Goal: Information Seeking & Learning: Learn about a topic

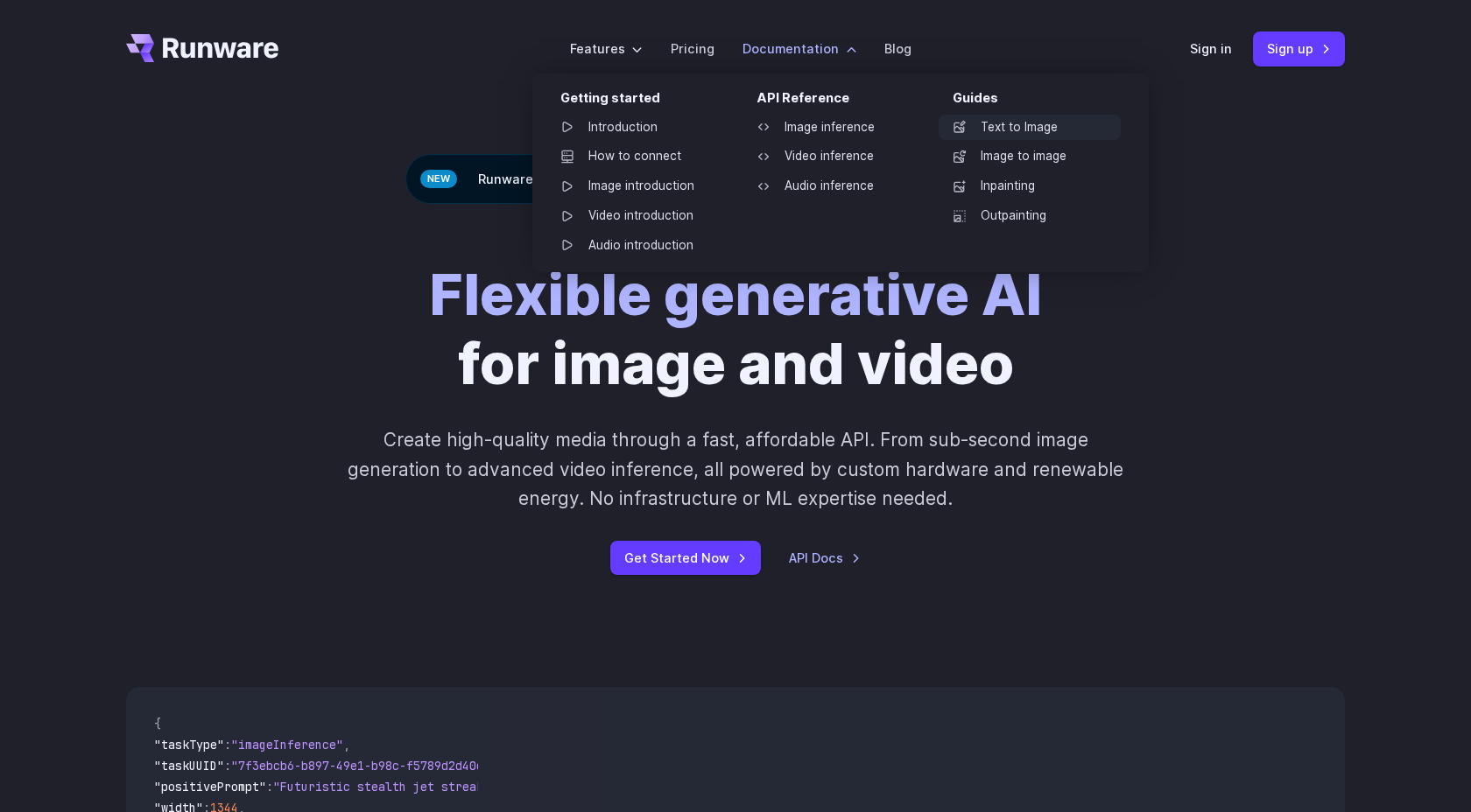
click at [1017, 128] on link "Text to Image" at bounding box center [1030, 128] width 182 height 27
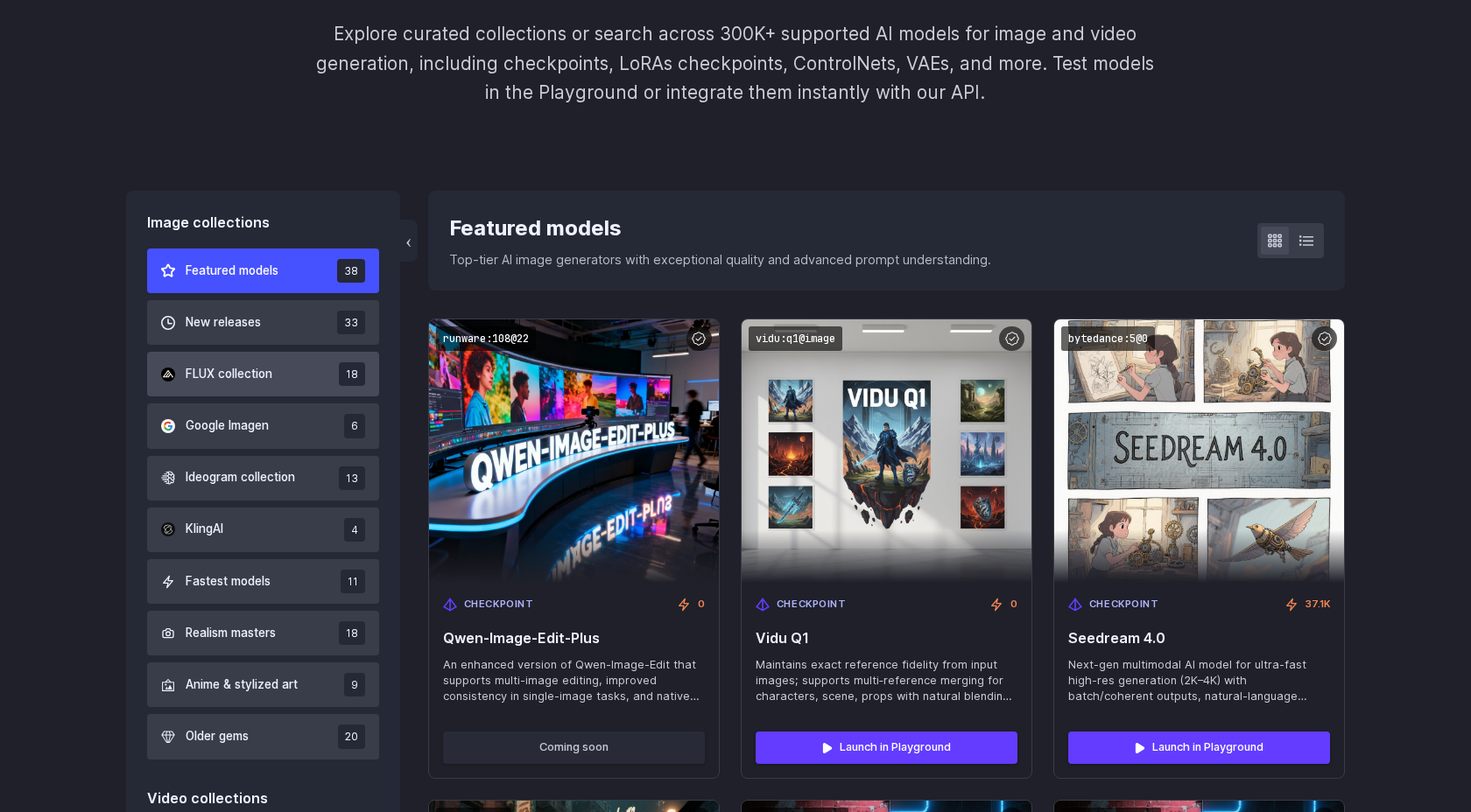
click at [228, 377] on span "FLUX collection" at bounding box center [229, 375] width 87 height 19
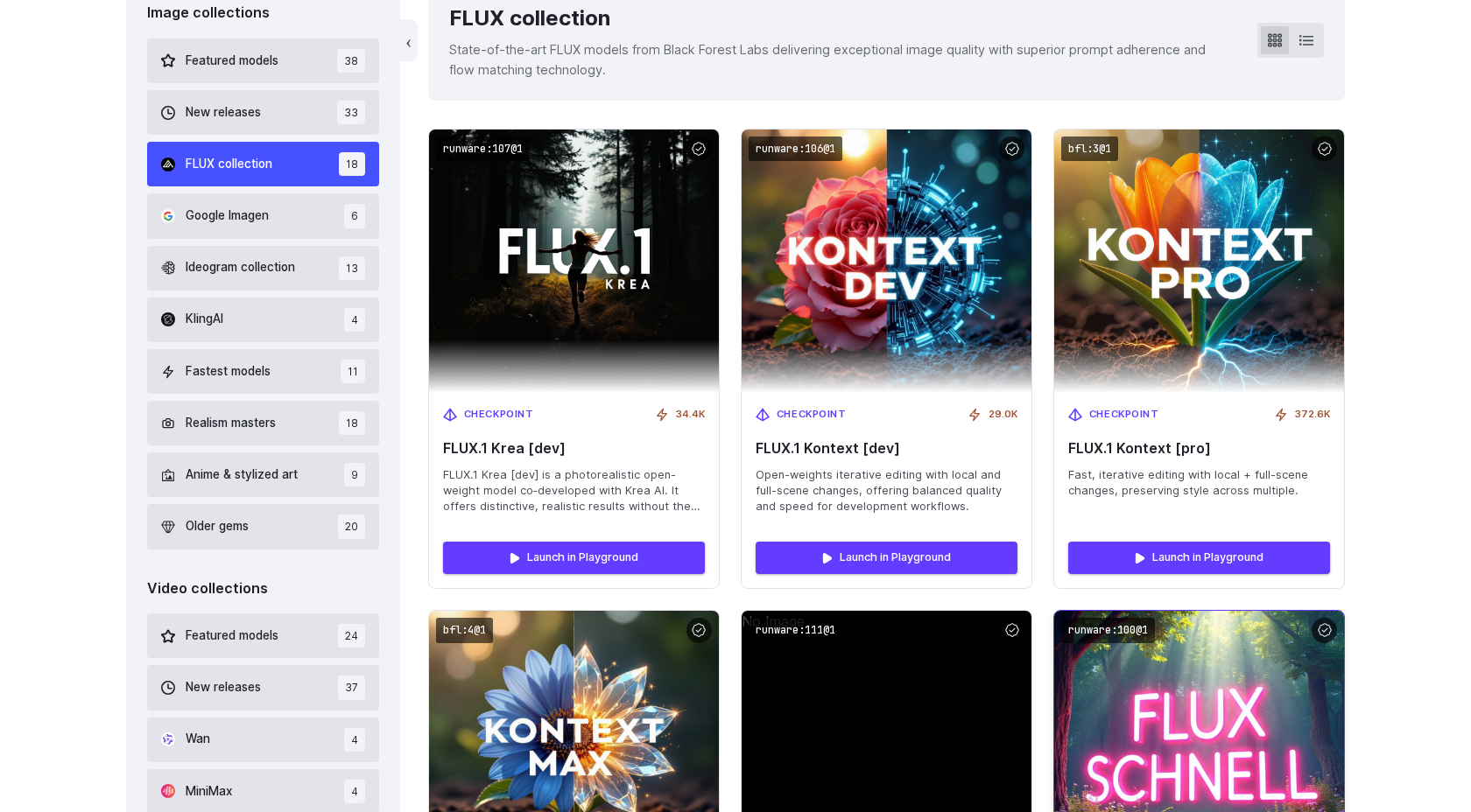
scroll to position [535, 0]
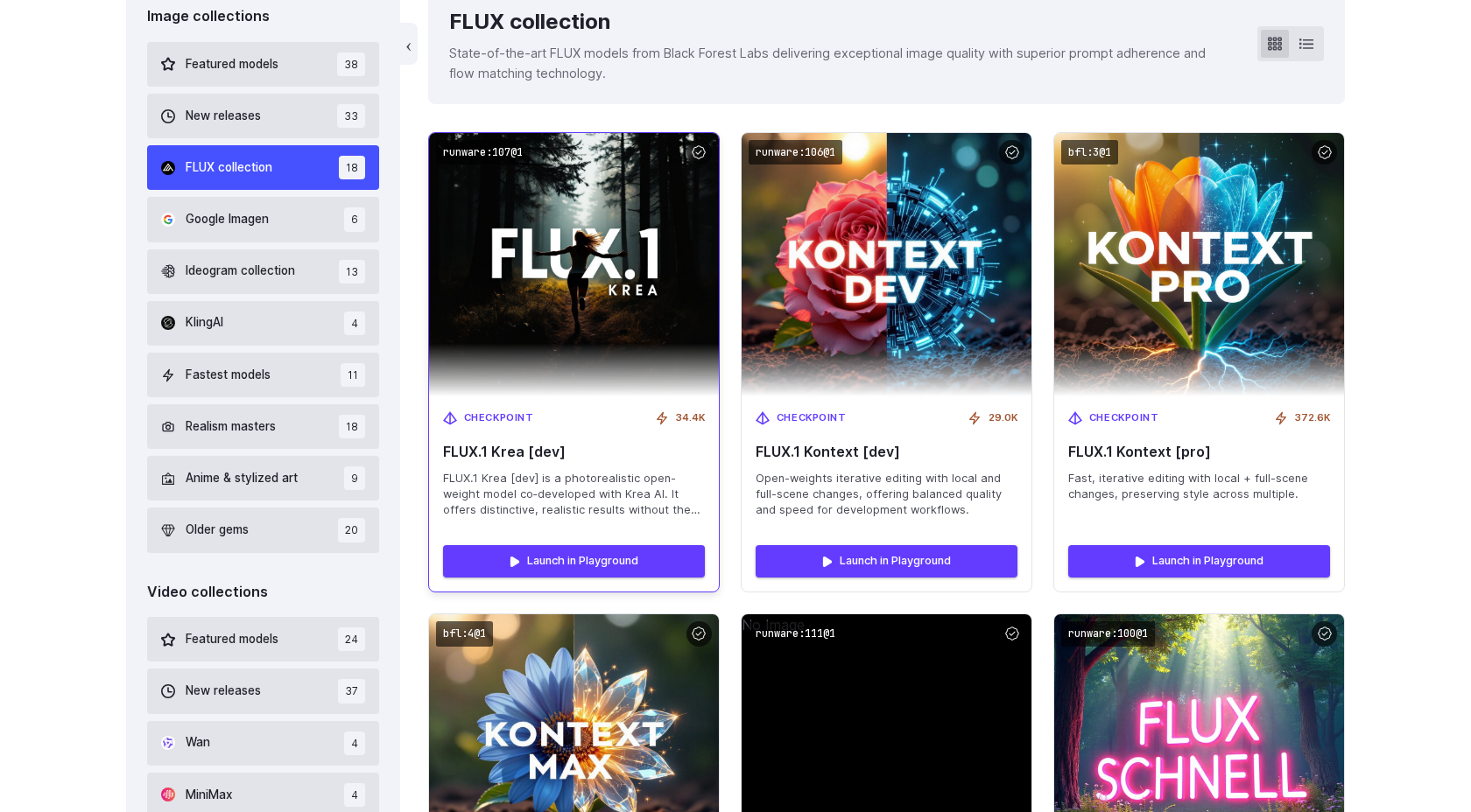
click at [600, 498] on span "FLUX.1 Krea [dev] is a photorealistic open-weight model co‑developed with Krea …" at bounding box center [574, 494] width 262 height 47
click at [495, 416] on span "Checkpoint" at bounding box center [499, 419] width 70 height 16
click at [594, 277] on img at bounding box center [574, 265] width 319 height 290
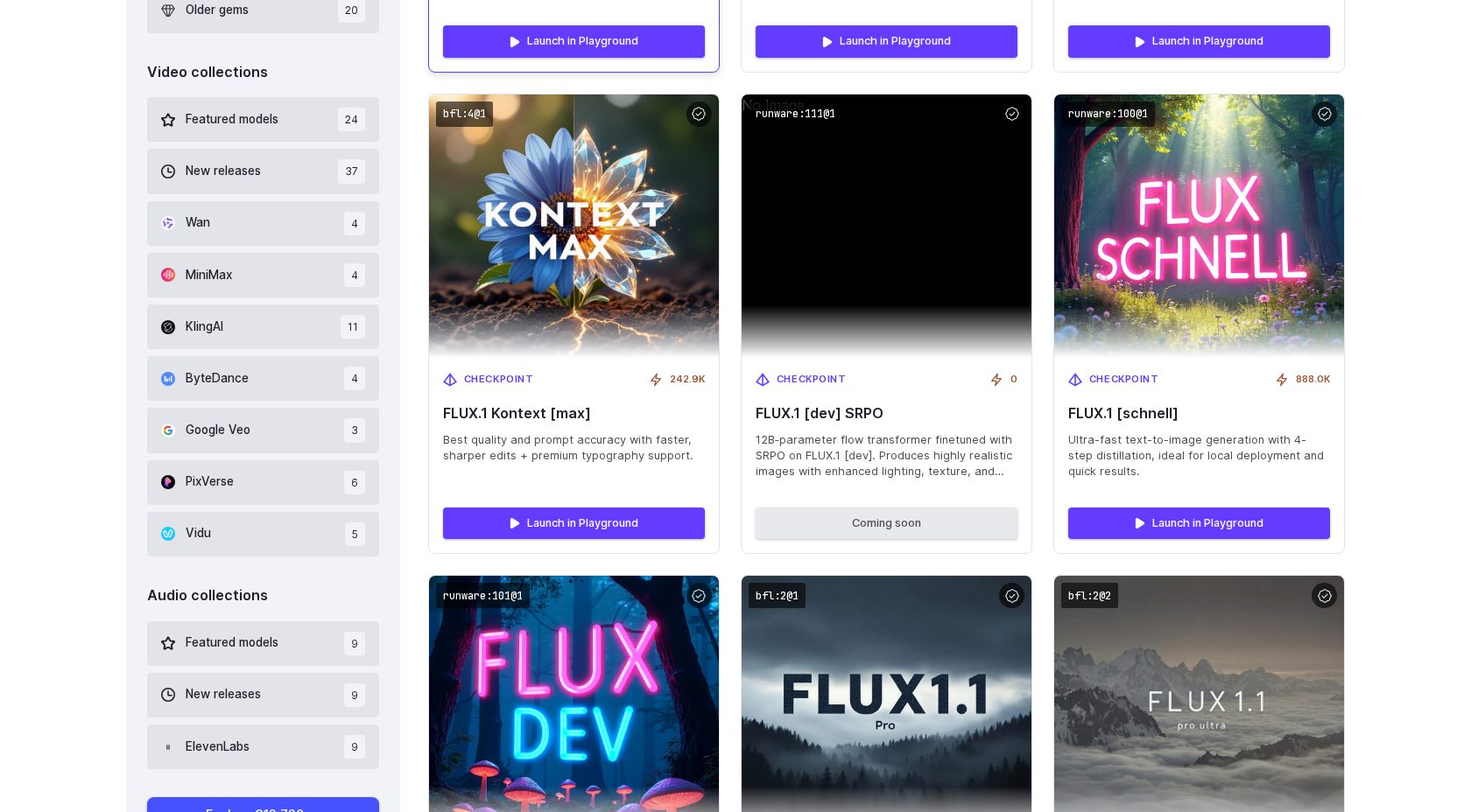
scroll to position [1021, 0]
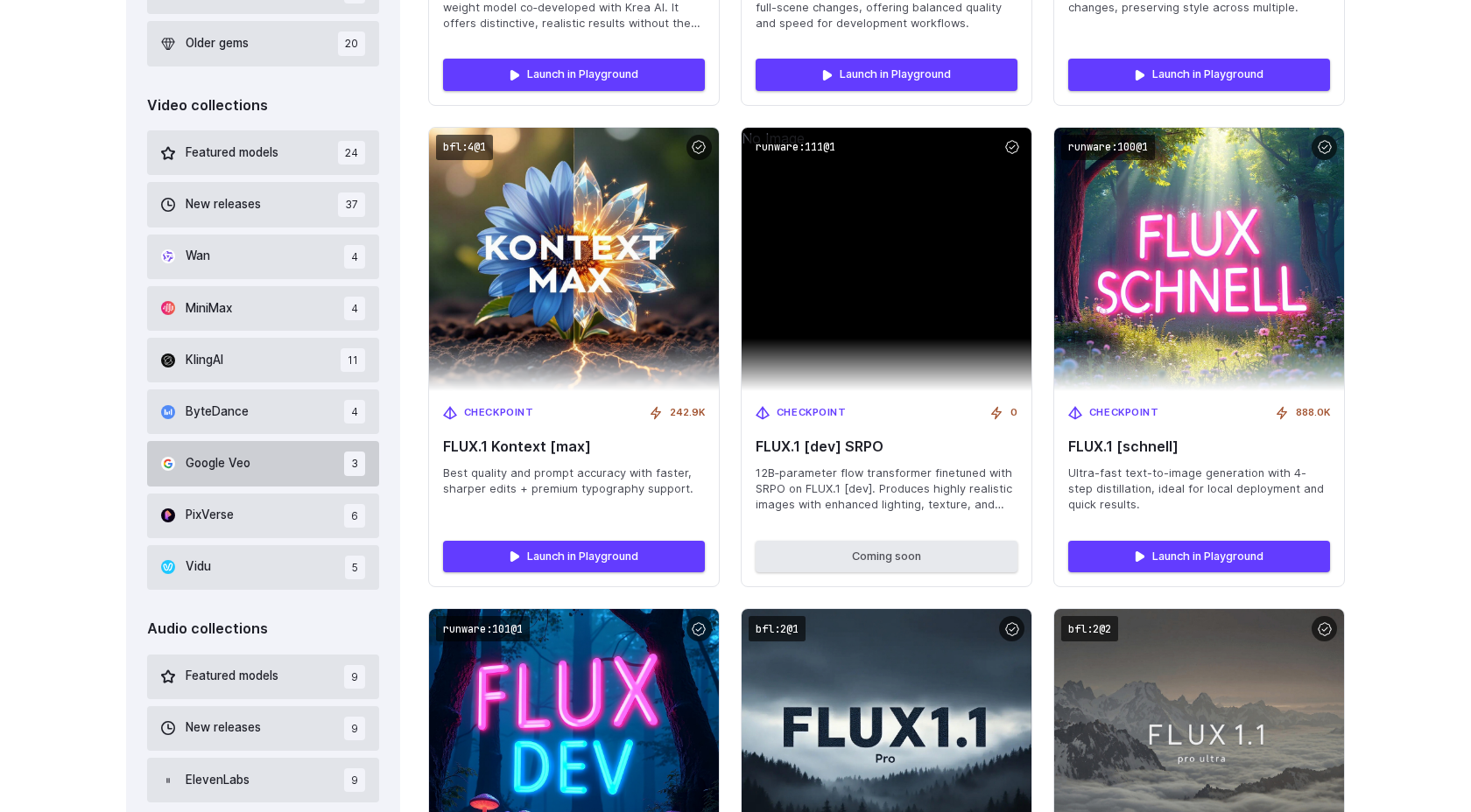
click at [239, 456] on span "Google Veo" at bounding box center [217, 464] width 65 height 19
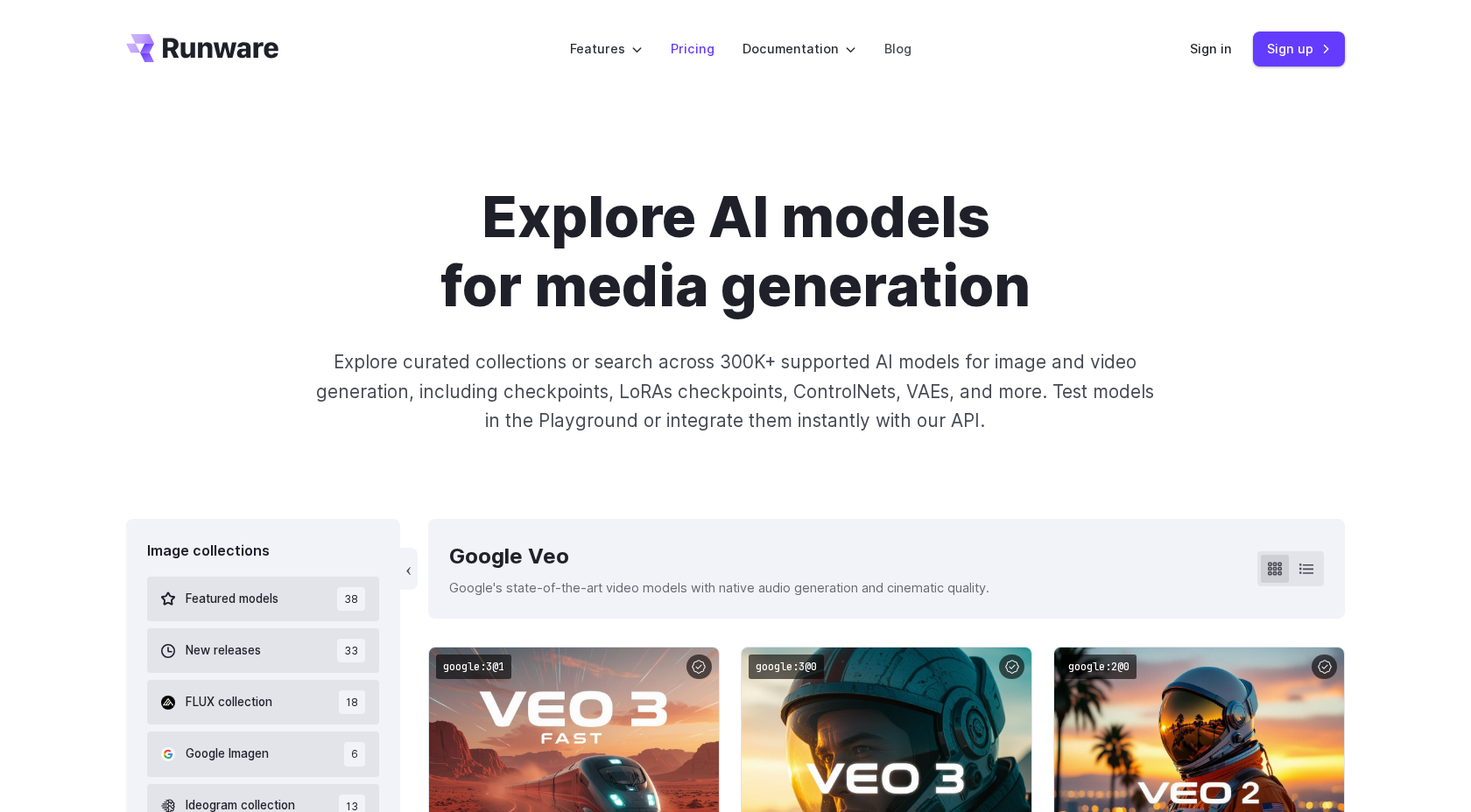
click at [692, 45] on link "Pricing" at bounding box center [693, 49] width 44 height 20
click at [692, 49] on link "Pricing" at bounding box center [693, 49] width 44 height 20
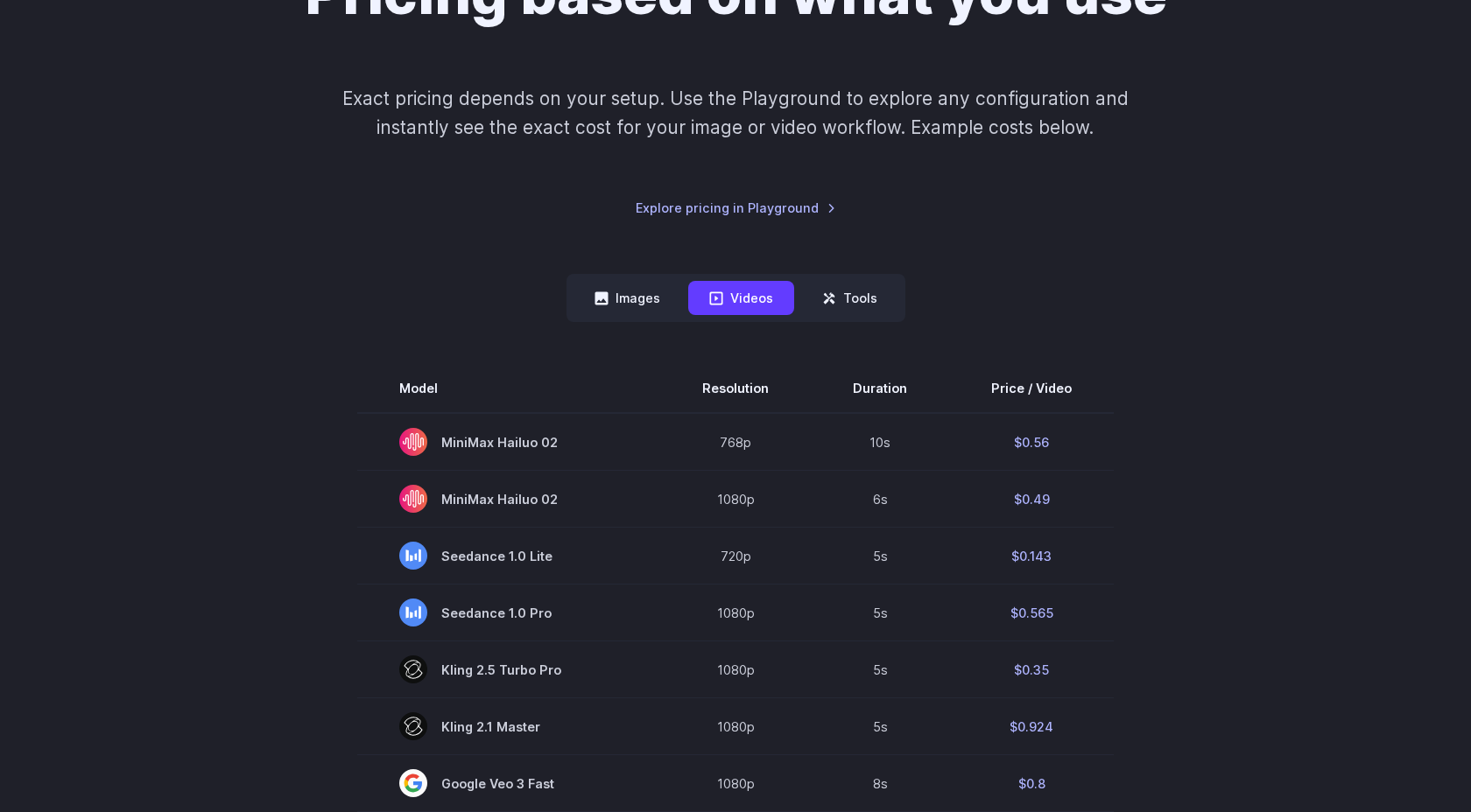
scroll to position [321, 0]
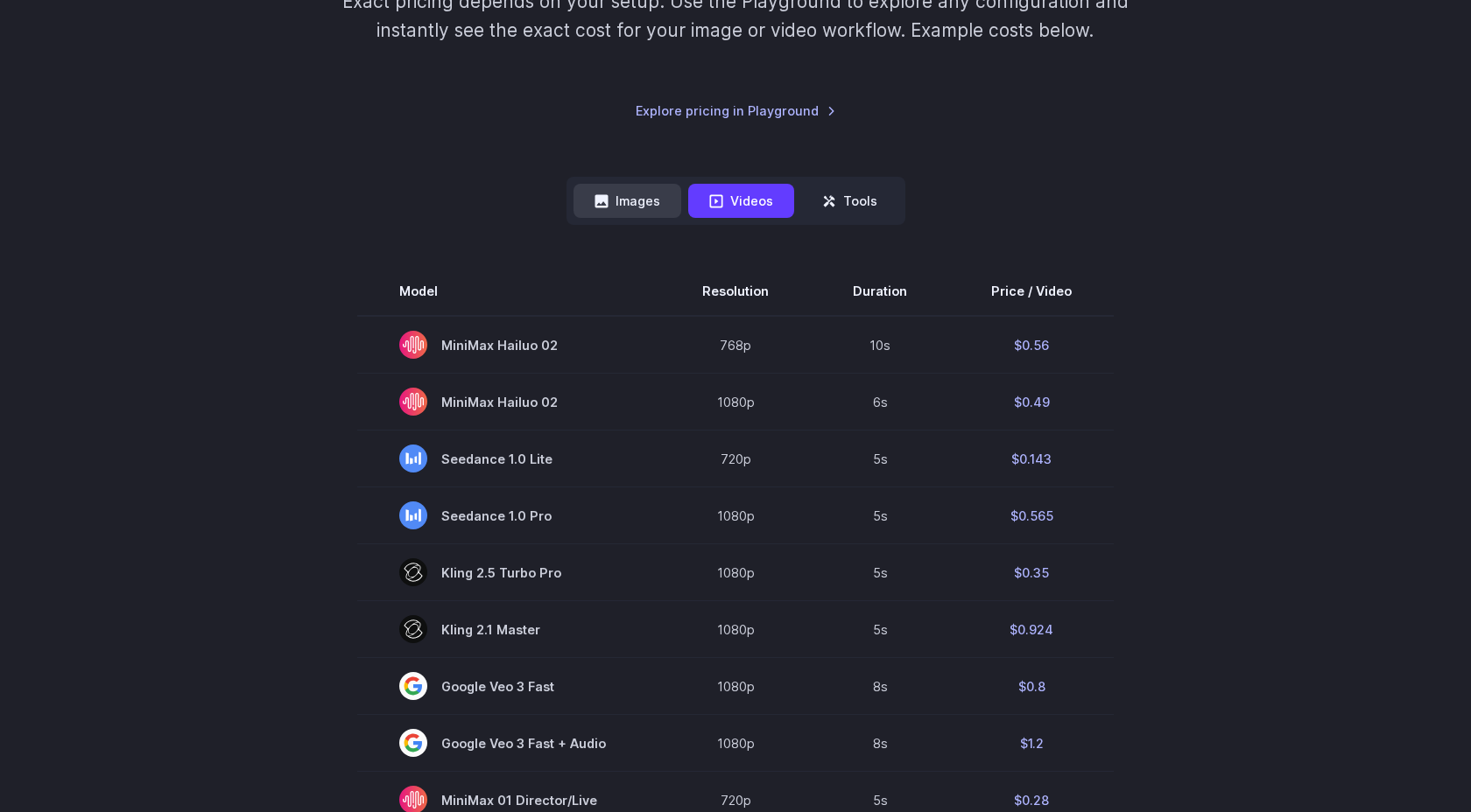
click at [621, 185] on button "Images" at bounding box center [628, 201] width 108 height 34
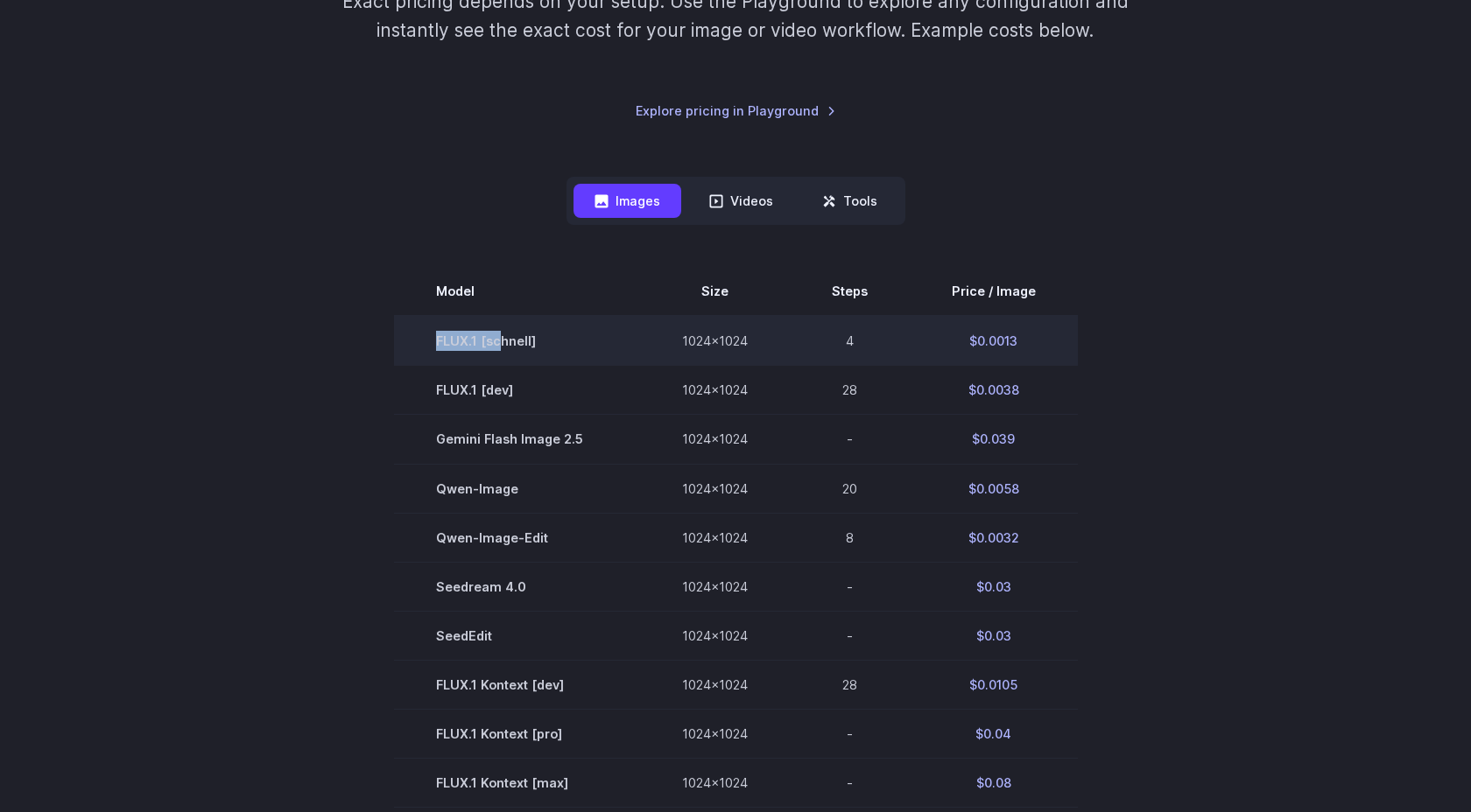
drag, startPoint x: 439, startPoint y: 340, endPoint x: 507, endPoint y: 342, distance: 68.0
click at [507, 342] on td "FLUX.1 [schnell]" at bounding box center [517, 341] width 246 height 49
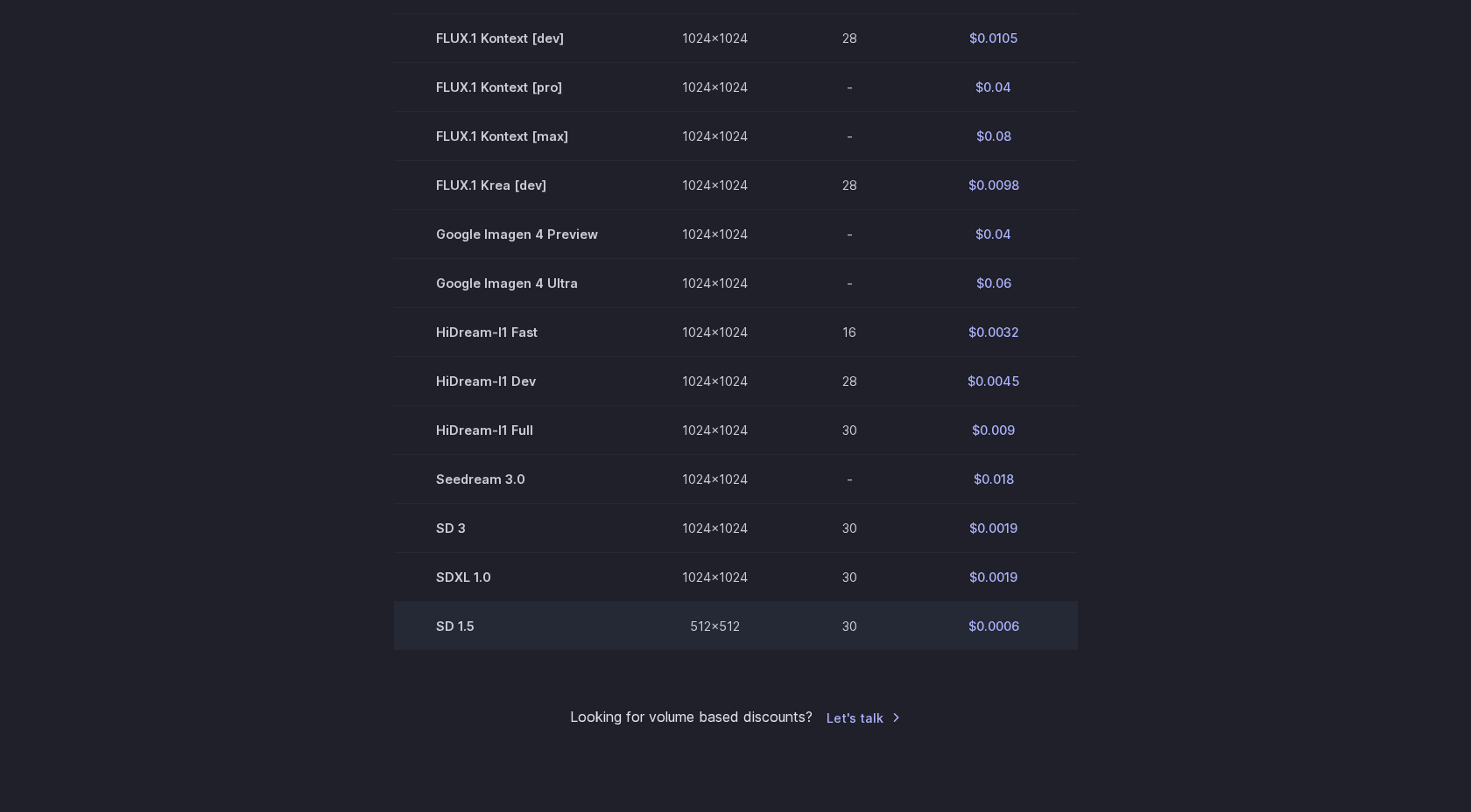
scroll to position [976, 0]
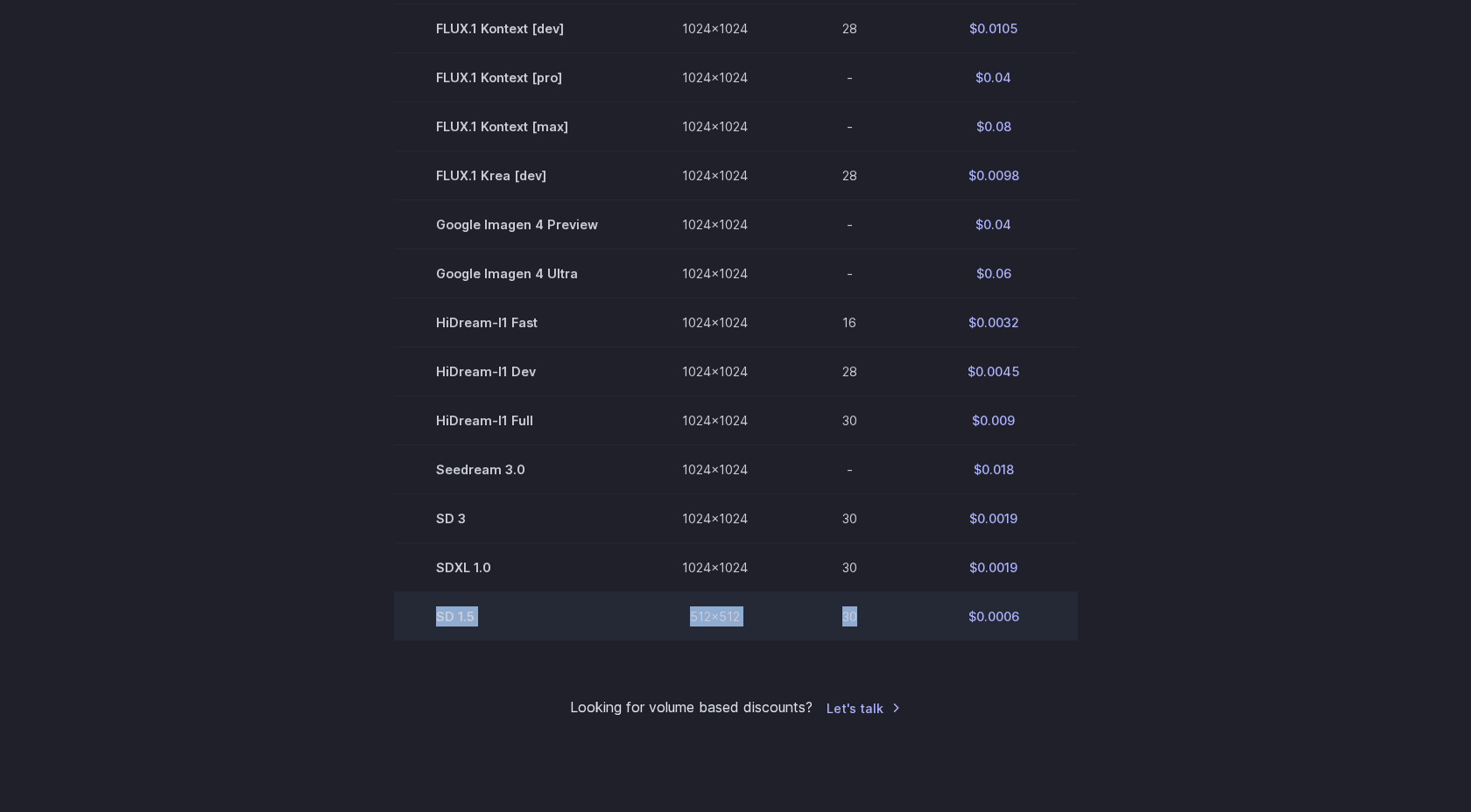
drag, startPoint x: 436, startPoint y: 624, endPoint x: 896, endPoint y: 628, distance: 460.0
click at [896, 630] on tr "SD 1.5 512x512 30 $0.0006" at bounding box center [736, 617] width 684 height 49
click at [456, 633] on td "SD 1.5" at bounding box center [517, 617] width 246 height 49
click at [446, 632] on td "SD 1.5" at bounding box center [517, 617] width 246 height 49
click at [497, 626] on td "SD 1.5" at bounding box center [517, 617] width 246 height 49
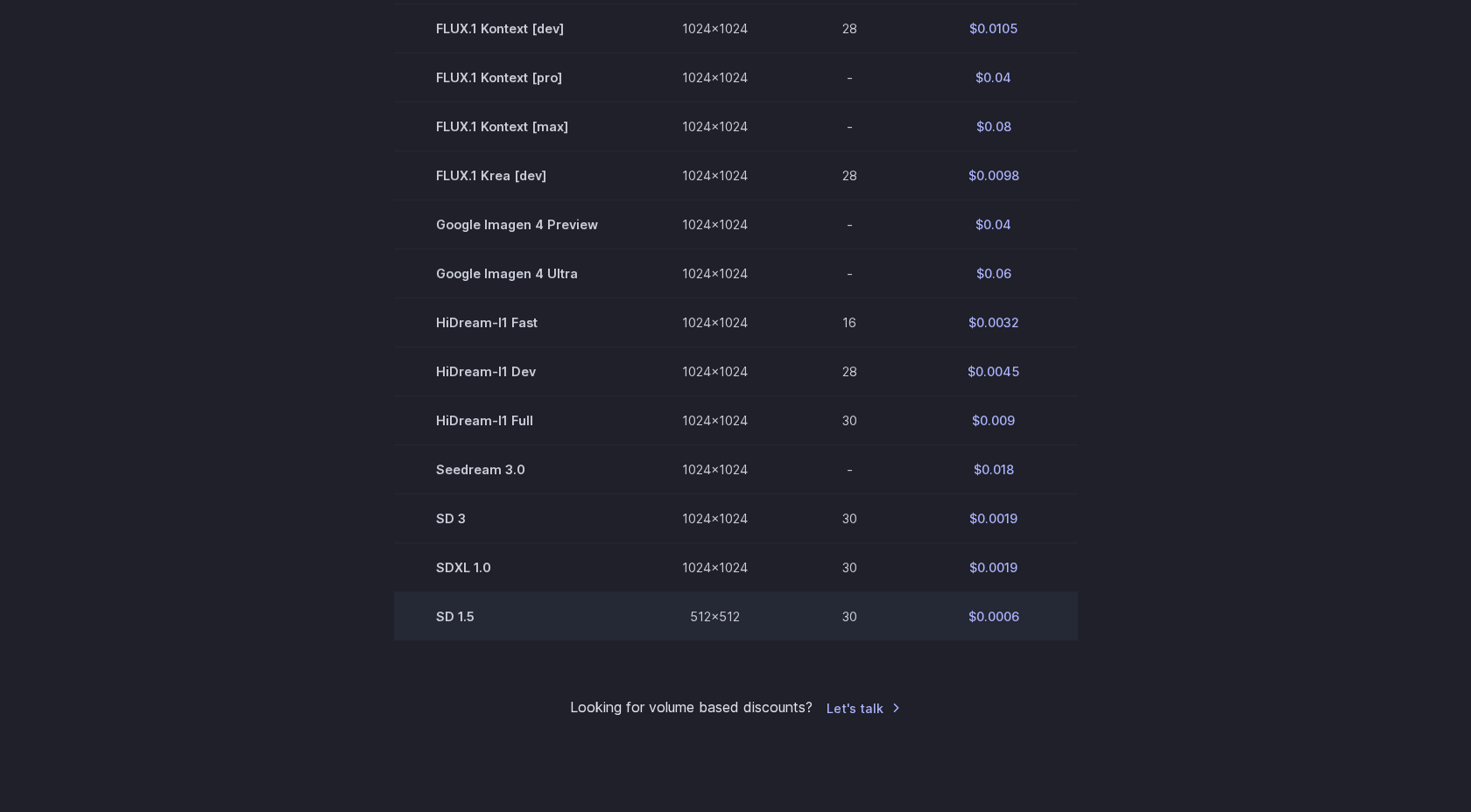
click at [567, 618] on td "SD 1.5" at bounding box center [517, 617] width 246 height 49
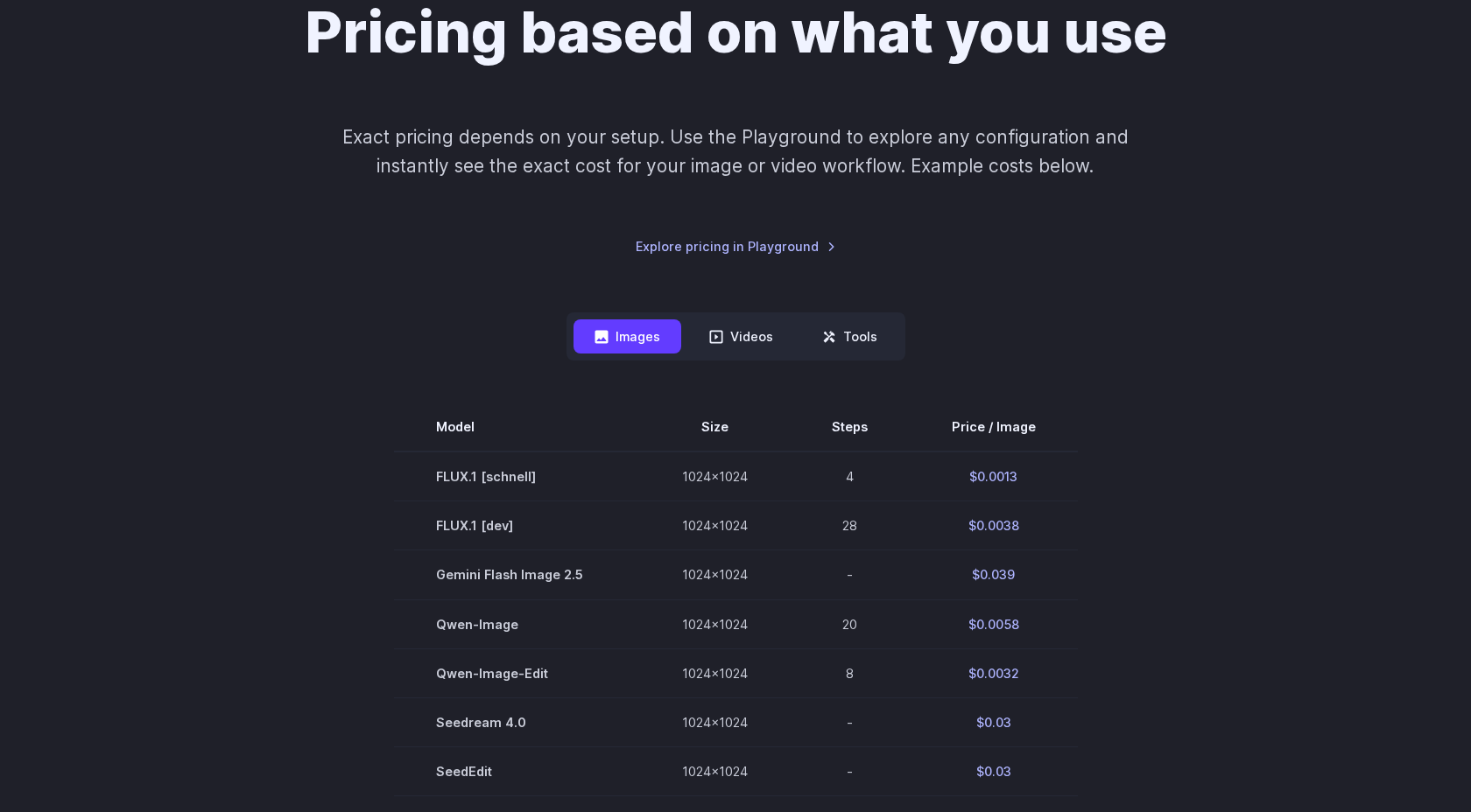
scroll to position [0, 0]
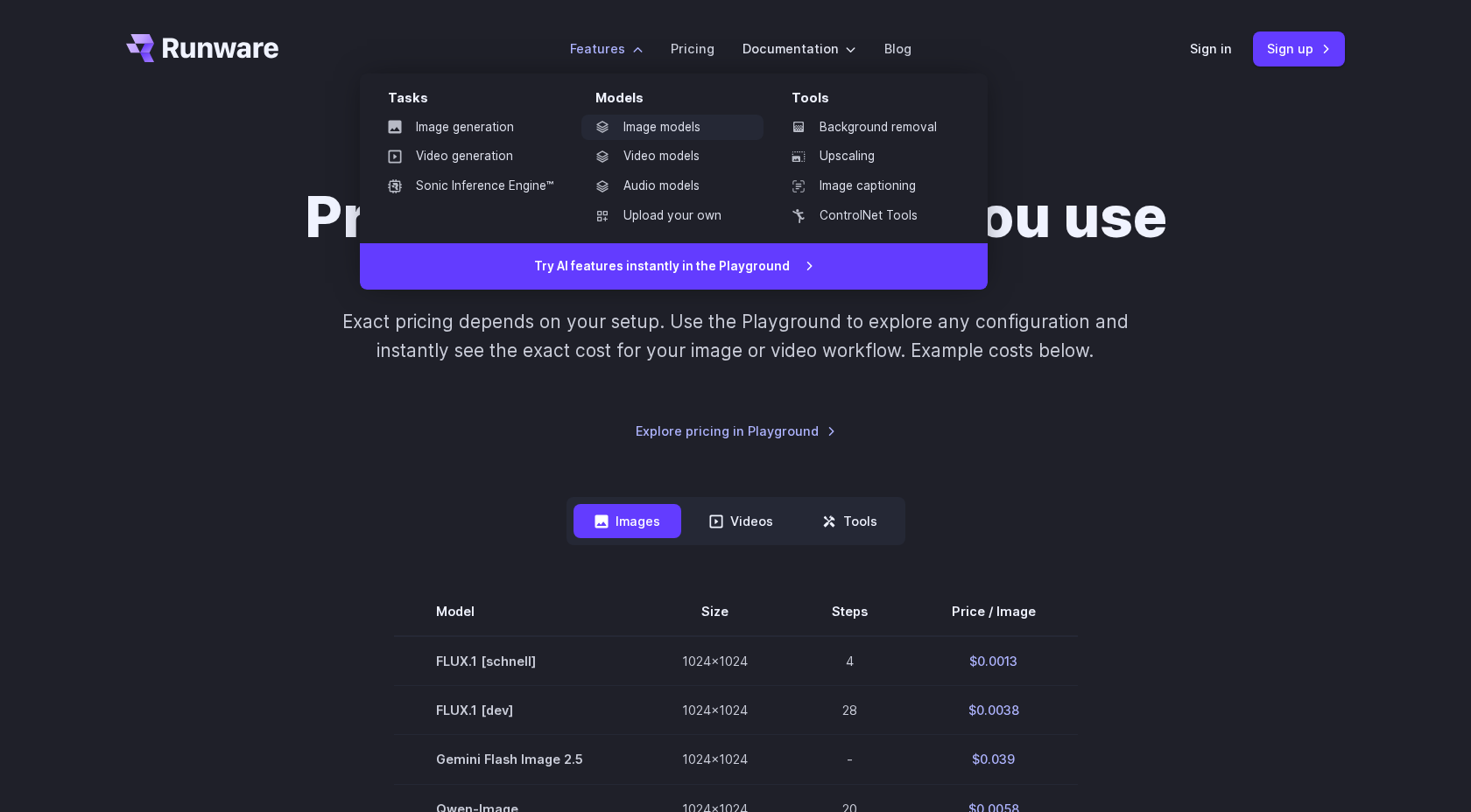
click at [681, 132] on link "Image models" at bounding box center [673, 128] width 182 height 27
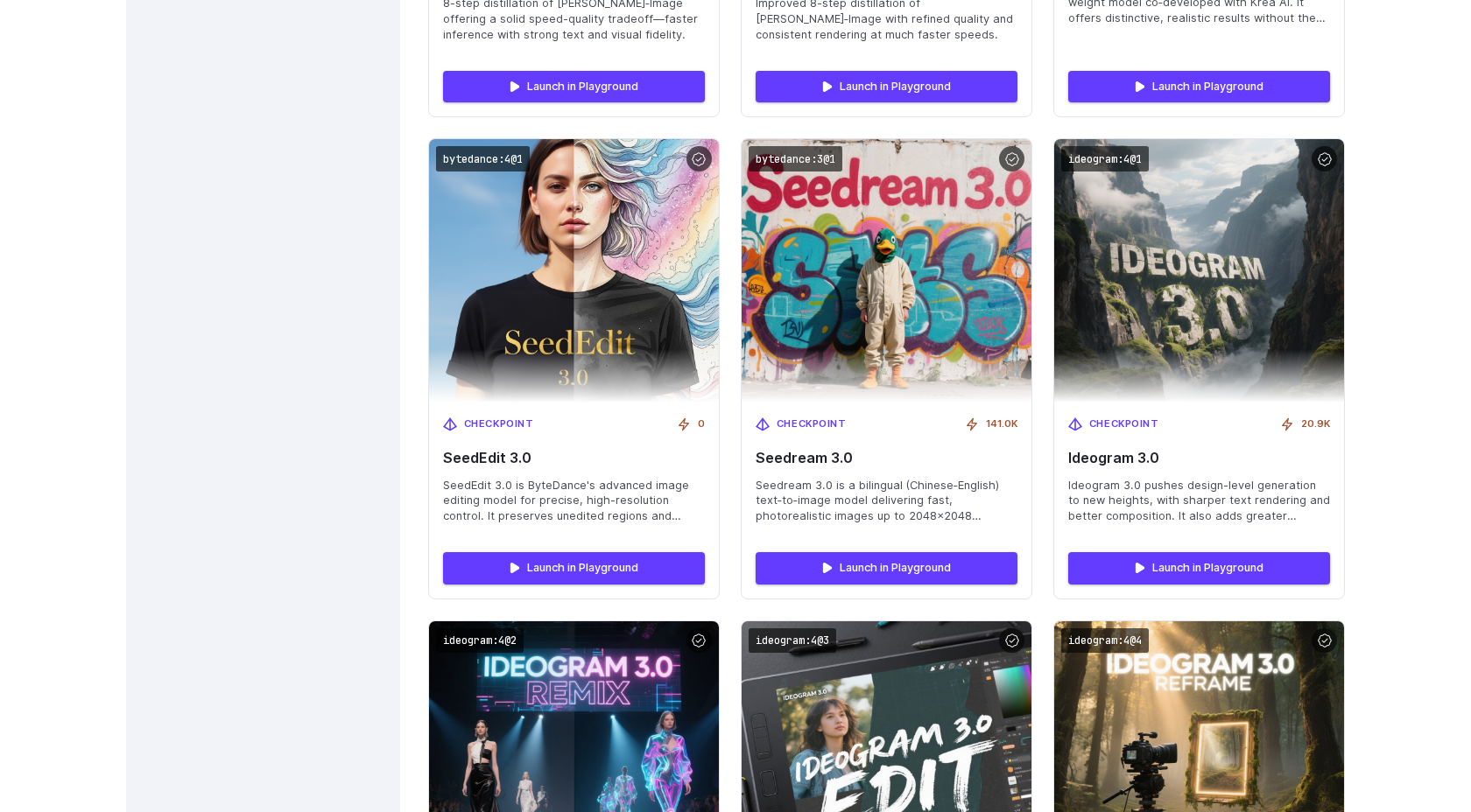
scroll to position [2965, 0]
